Goal: Transaction & Acquisition: Subscribe to service/newsletter

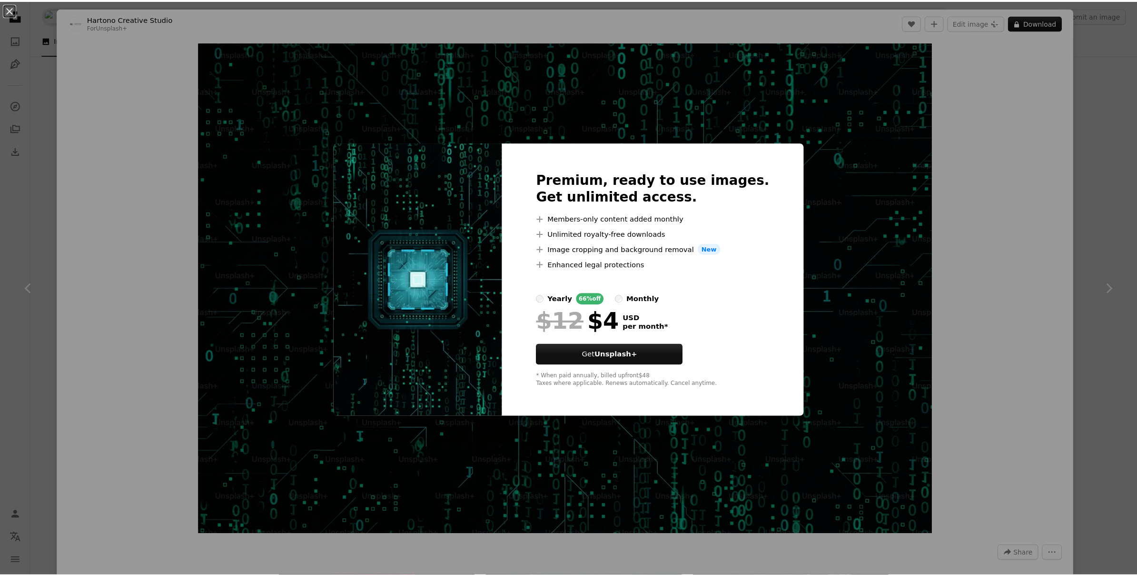
scroll to position [3150, 0]
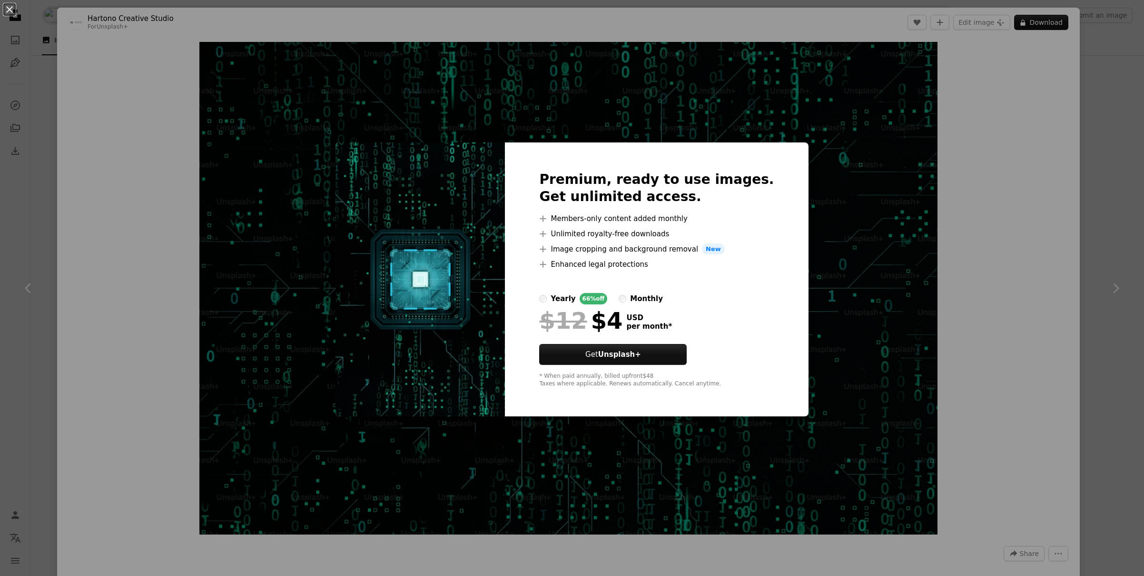
click at [776, 115] on div "An X shape Premium, ready to use images. Get unlimited access. A plus sign Memb…" at bounding box center [572, 288] width 1144 height 576
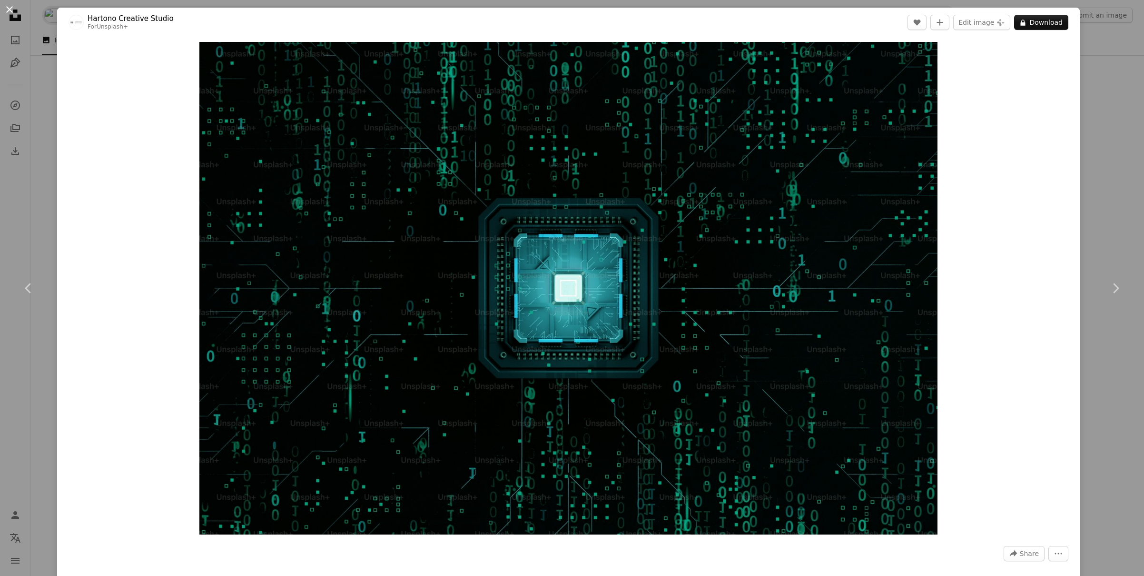
click at [11, 11] on button "An X shape" at bounding box center [9, 9] width 11 height 11
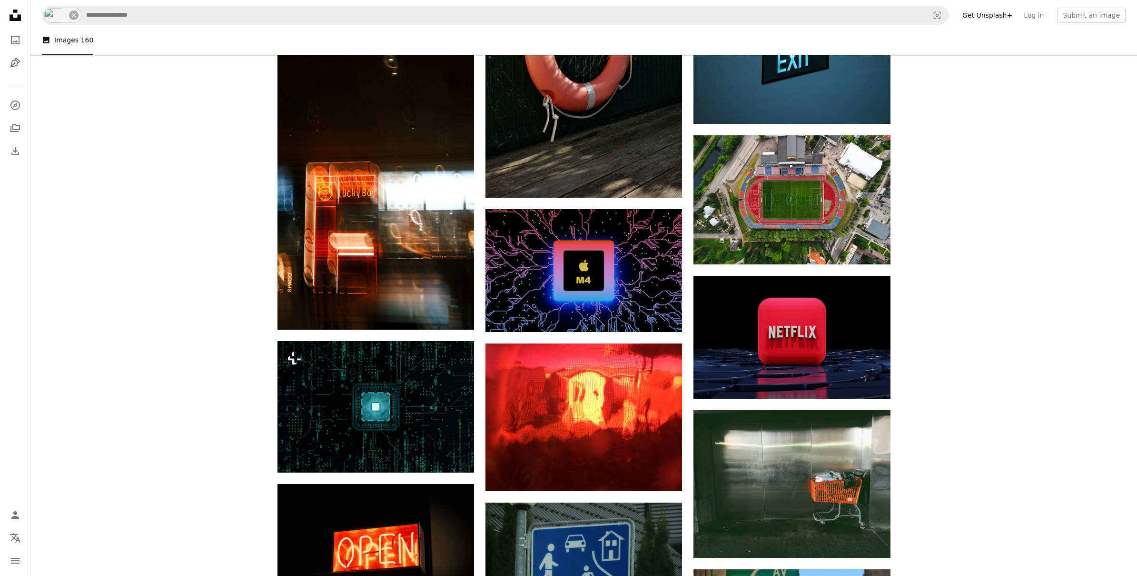
scroll to position [2914, 0]
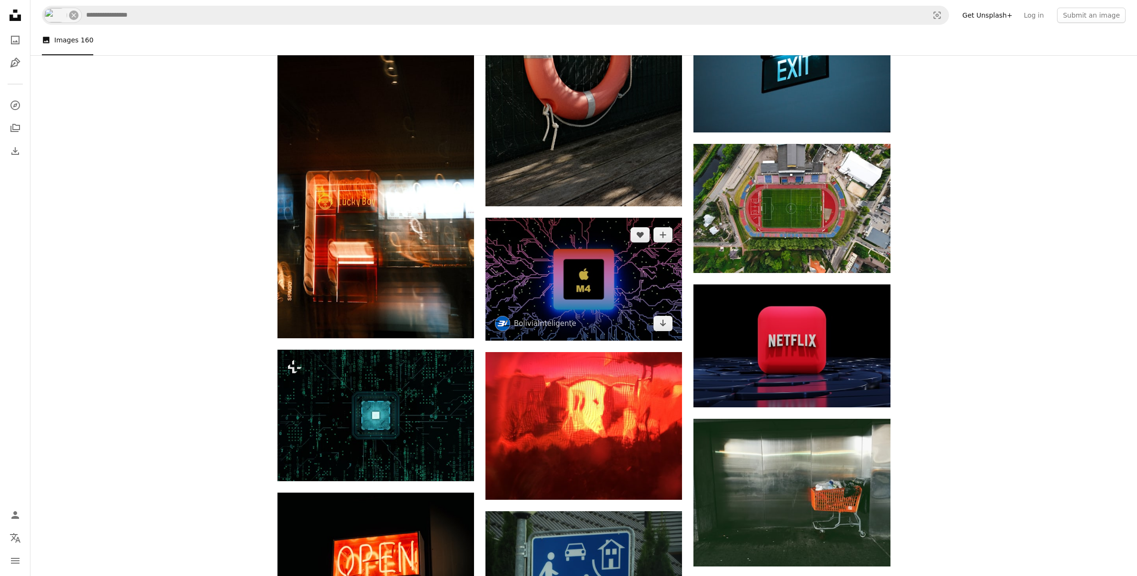
click at [525, 277] on img at bounding box center [584, 279] width 197 height 123
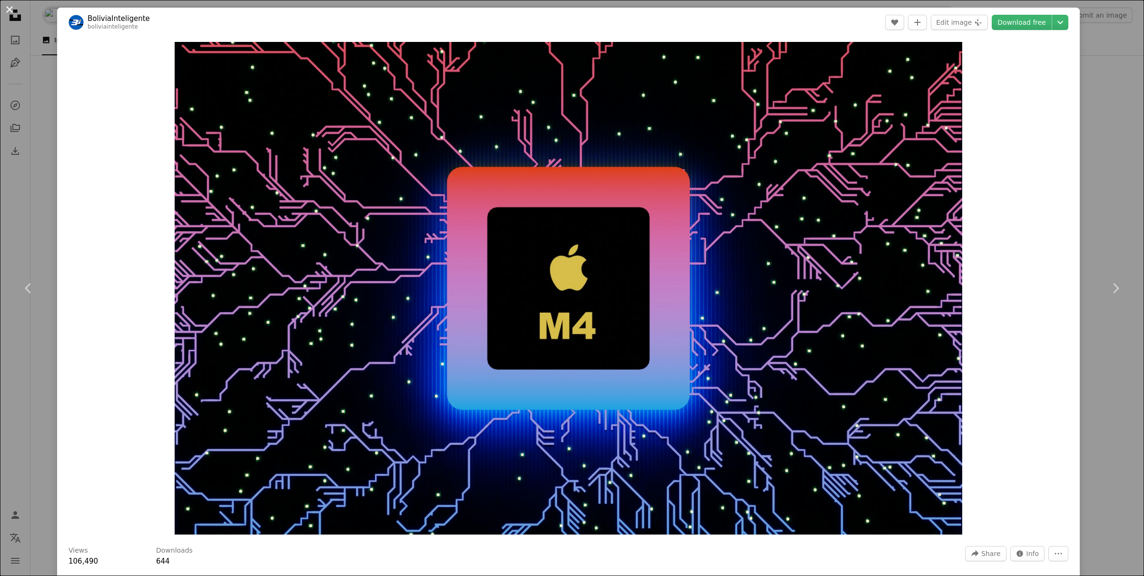
click at [9, 10] on button "An X shape" at bounding box center [9, 9] width 11 height 11
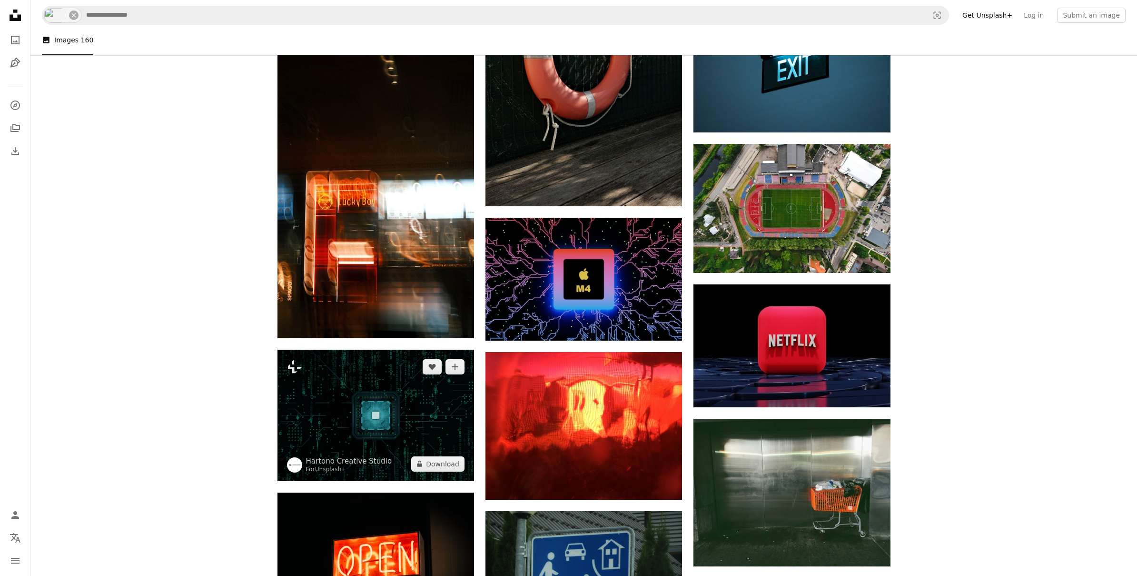
click at [417, 415] on img at bounding box center [376, 414] width 197 height 131
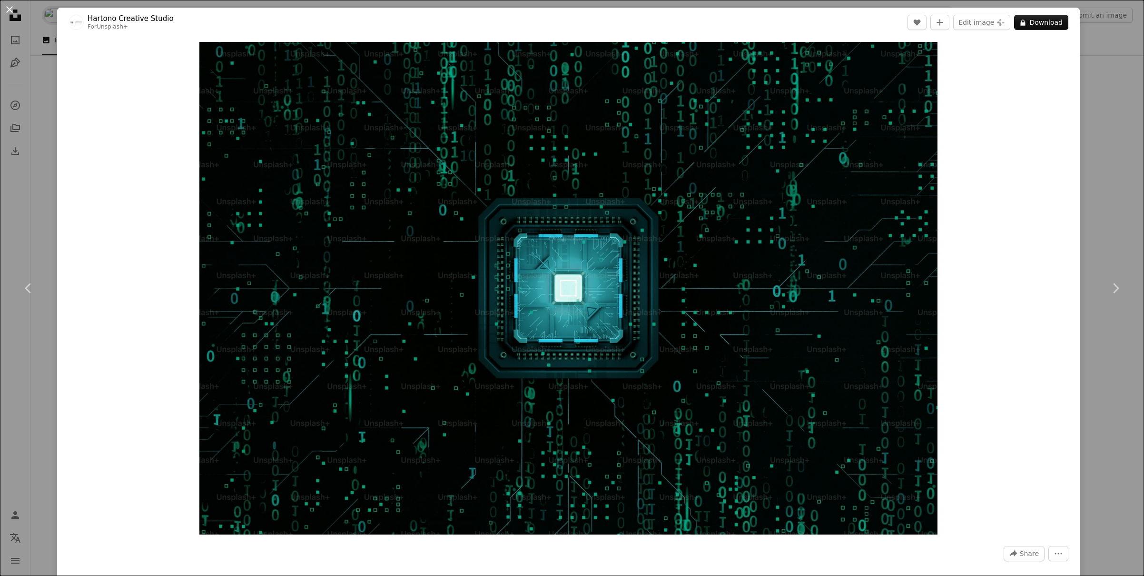
click at [14, 9] on button "An X shape" at bounding box center [9, 9] width 11 height 11
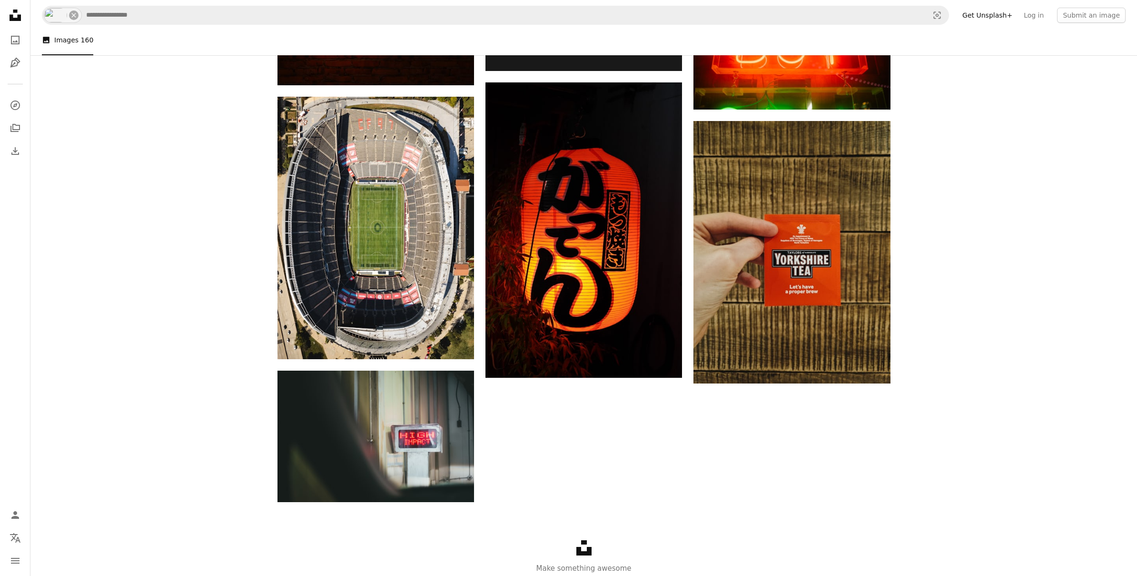
scroll to position [6090, 0]
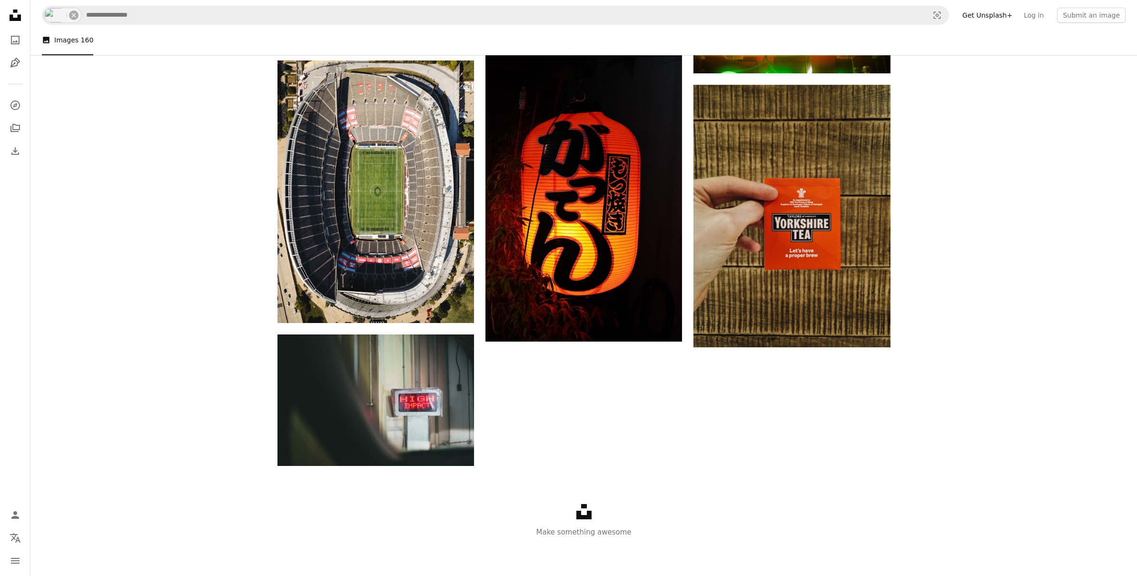
click at [583, 516] on icon at bounding box center [583, 511] width 15 height 15
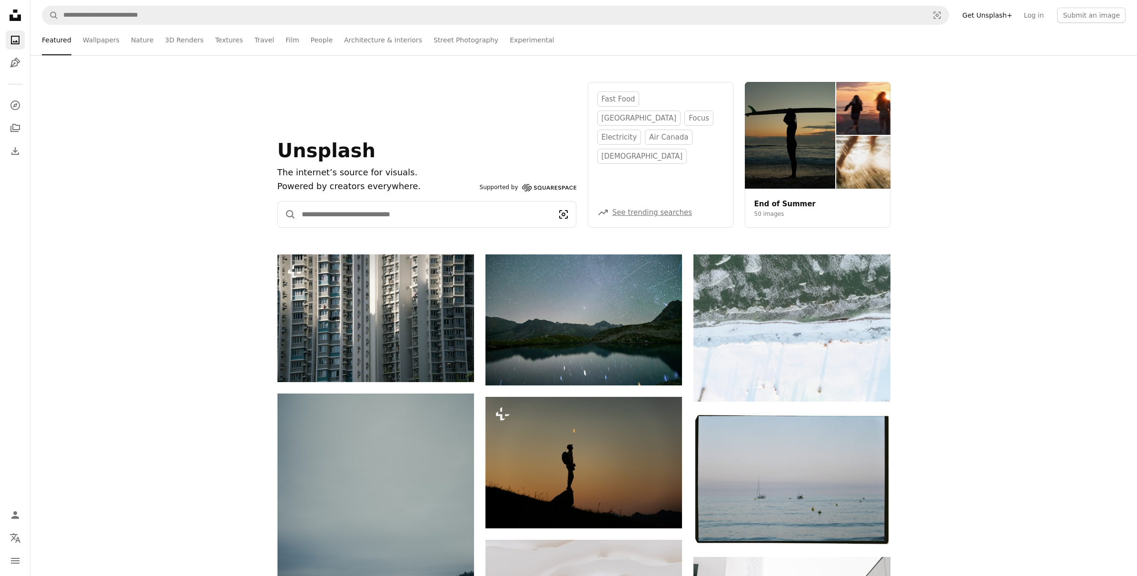
click at [559, 214] on icon "Visual search" at bounding box center [563, 214] width 25 height 11
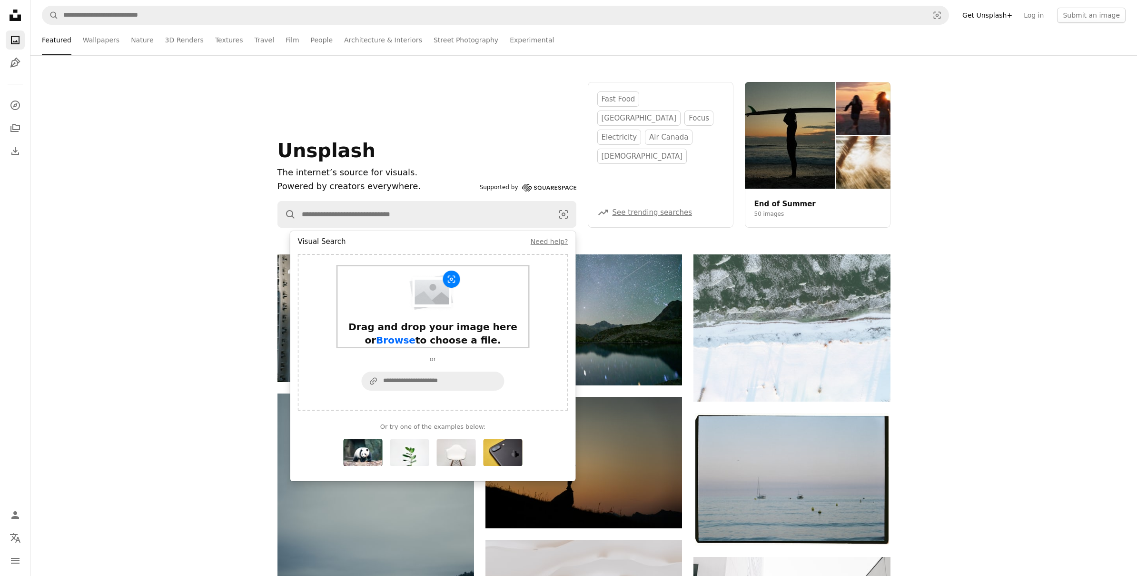
click at [450, 280] on img "Visual search form" at bounding box center [433, 291] width 56 height 42
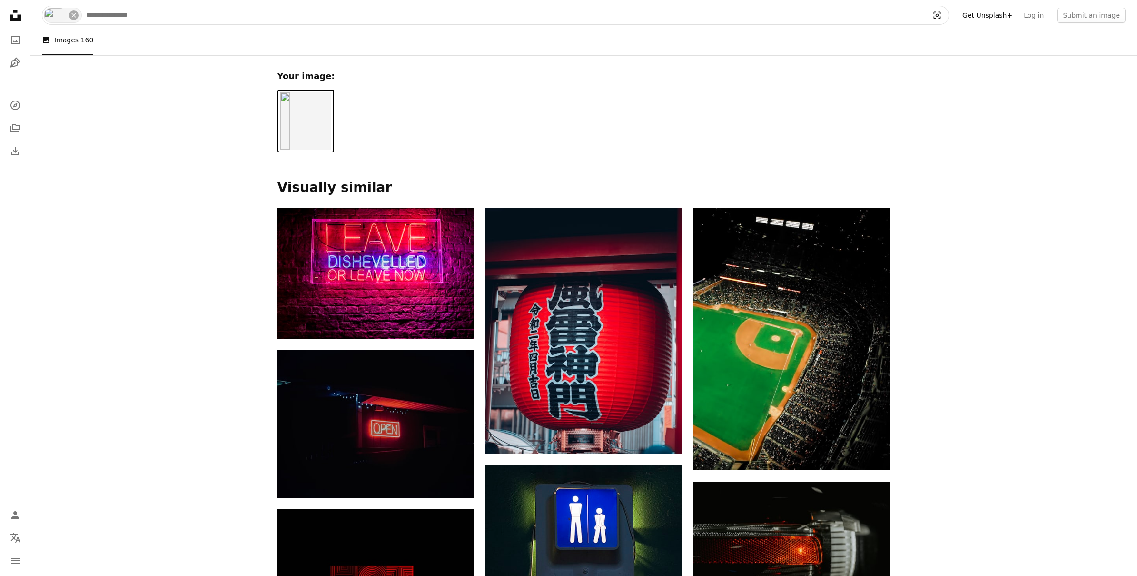
click at [943, 17] on icon "Visual search" at bounding box center [937, 15] width 23 height 10
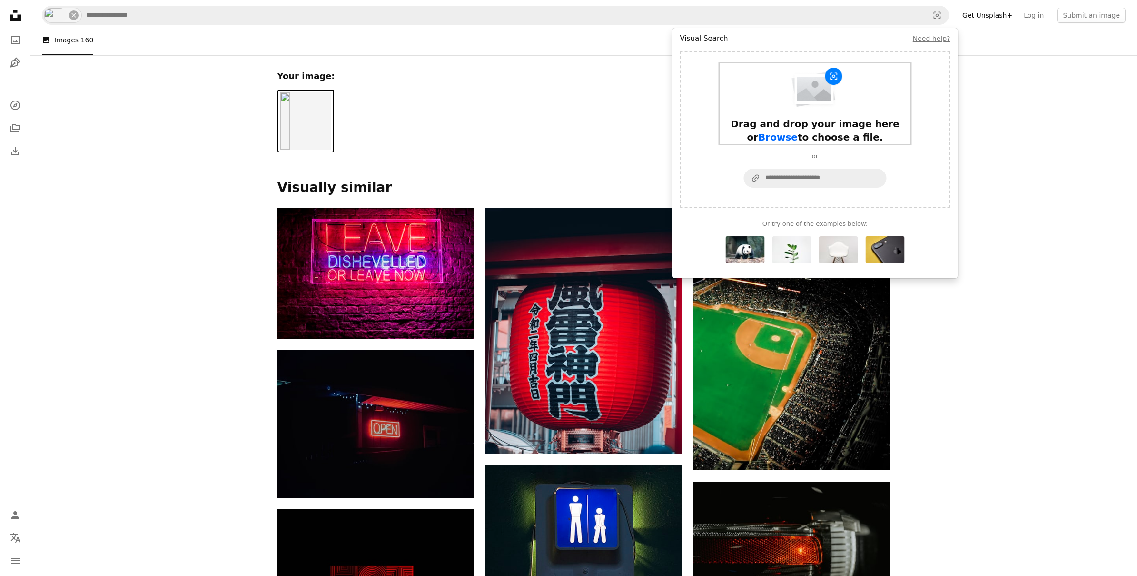
click at [819, 90] on img "Visual search form" at bounding box center [815, 88] width 56 height 42
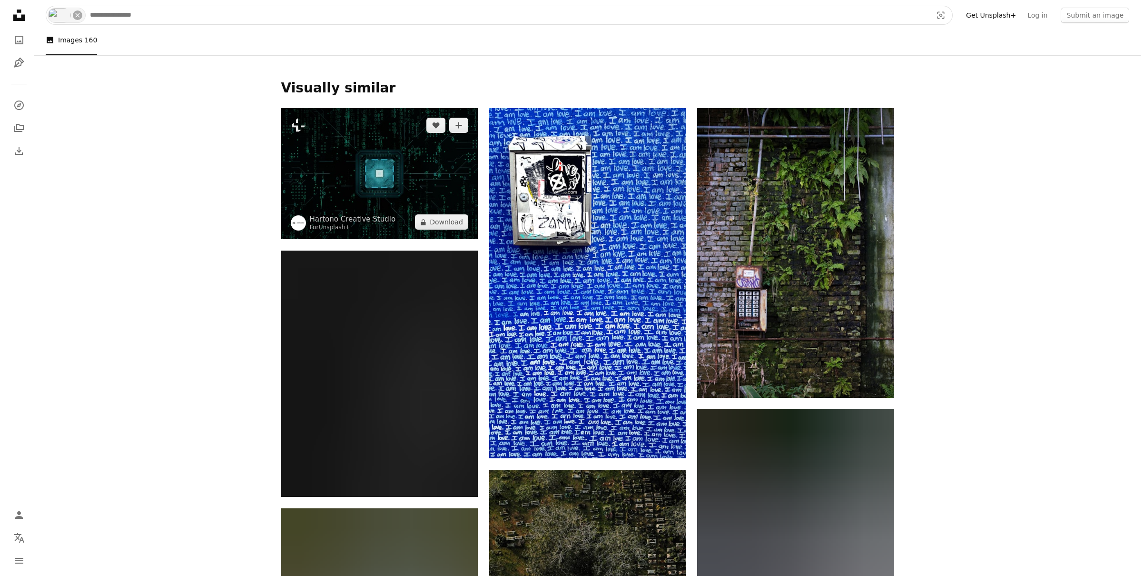
scroll to position [99, 0]
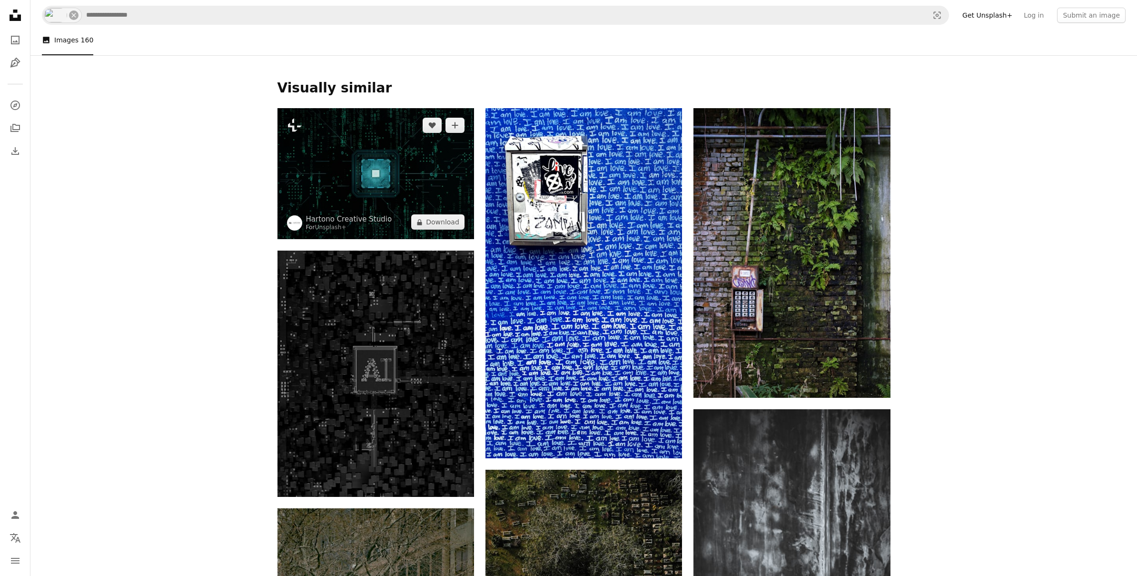
click at [380, 178] on img at bounding box center [376, 173] width 197 height 131
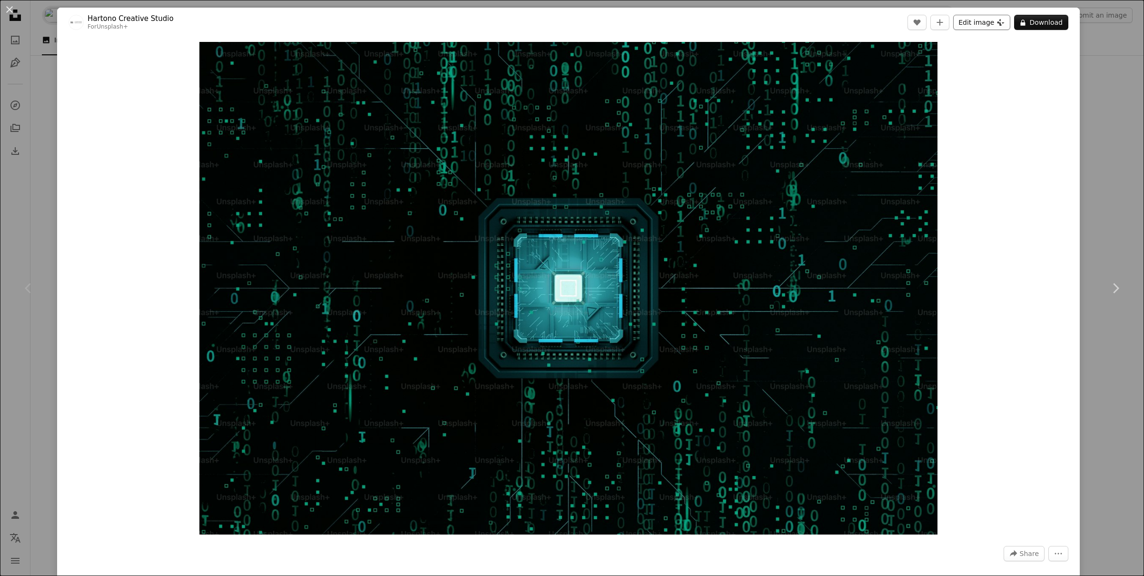
click at [974, 25] on button "Edit image Plus sign for Unsplash+" at bounding box center [981, 22] width 57 height 15
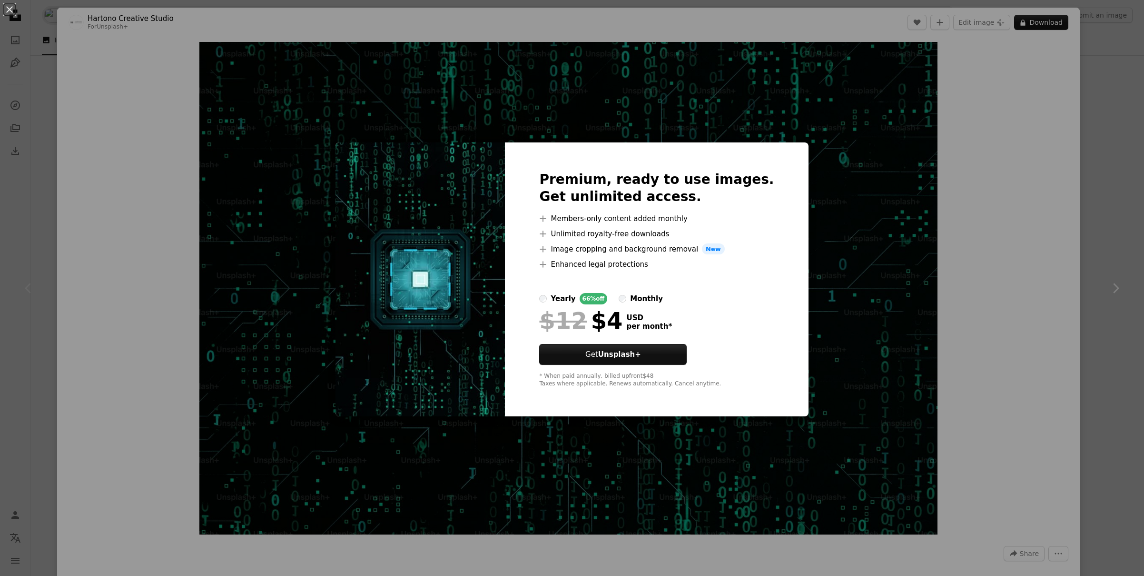
click at [936, 185] on div "An X shape Premium, ready to use images. Get unlimited access. A plus sign Memb…" at bounding box center [572, 288] width 1144 height 576
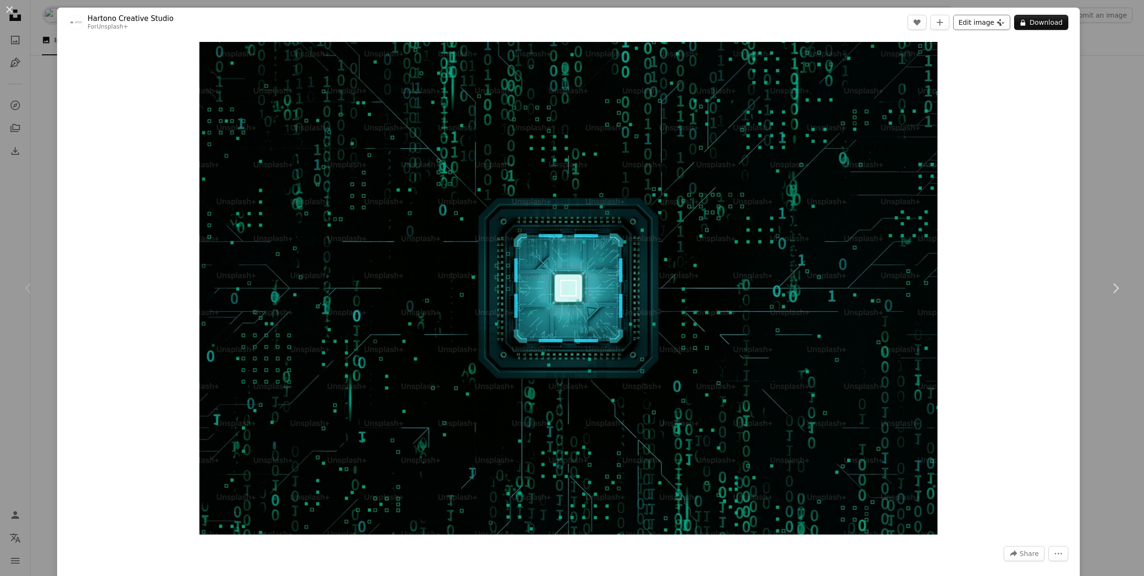
click at [965, 25] on button "Edit image Plus sign for Unsplash+" at bounding box center [981, 22] width 57 height 15
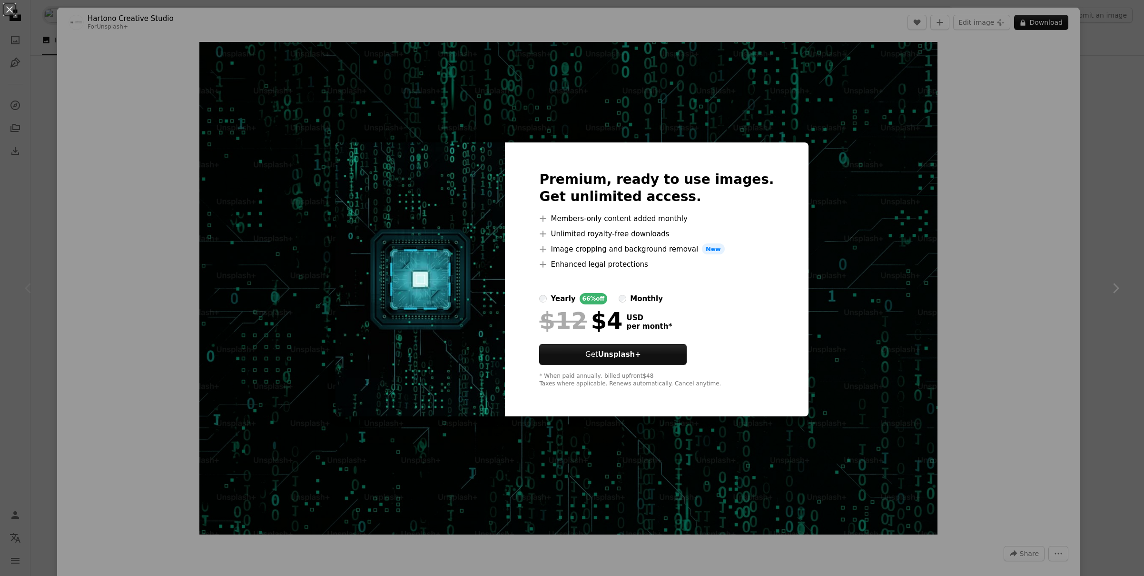
click at [854, 149] on div "An X shape Premium, ready to use images. Get unlimited access. A plus sign Memb…" at bounding box center [572, 288] width 1144 height 576
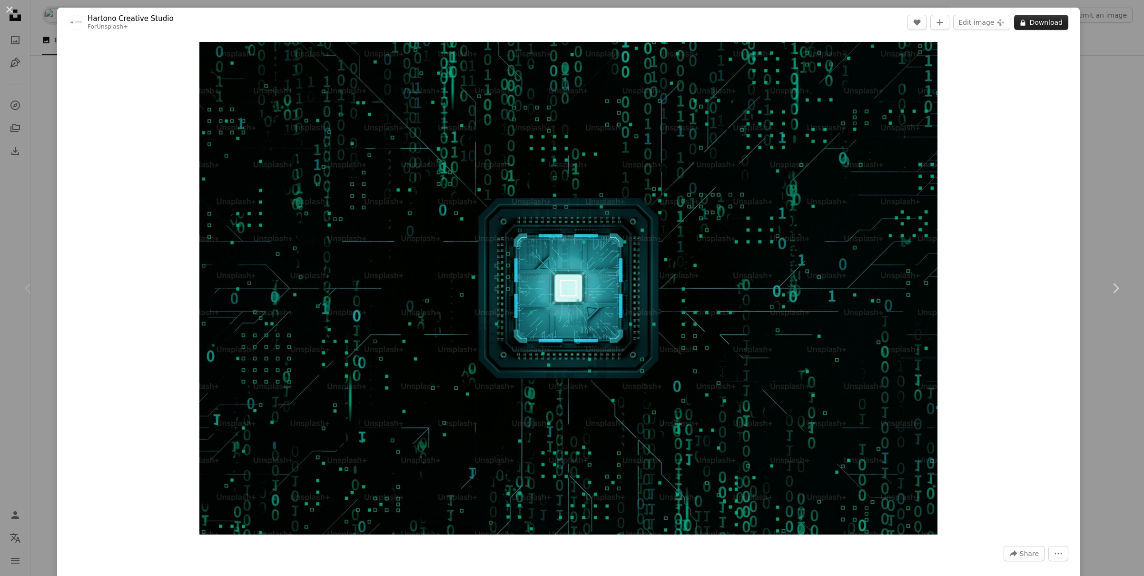
click at [1047, 19] on button "A lock Download" at bounding box center [1041, 22] width 54 height 15
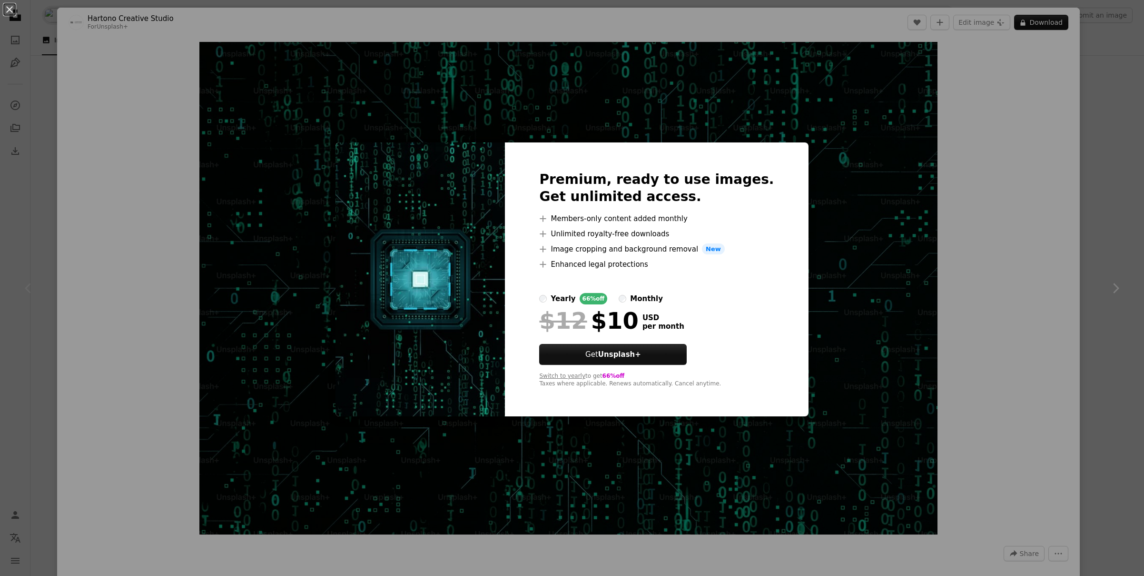
click at [568, 299] on label "yearly 66% off" at bounding box center [573, 298] width 68 height 11
click at [645, 300] on label "monthly" at bounding box center [641, 298] width 44 height 11
click at [638, 348] on button "Get Unsplash+" at bounding box center [613, 354] width 148 height 21
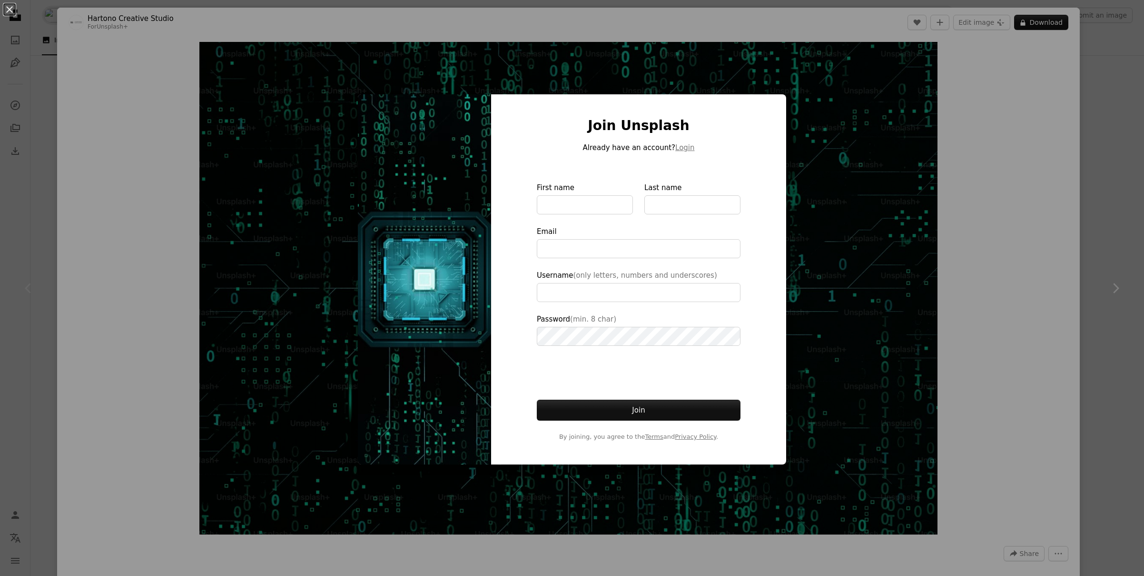
type input "**********"
click at [841, 239] on div "An X shape Join Unsplash Already have an account? Login First name Last name Em…" at bounding box center [572, 288] width 1144 height 576
